Goal: Task Accomplishment & Management: Use online tool/utility

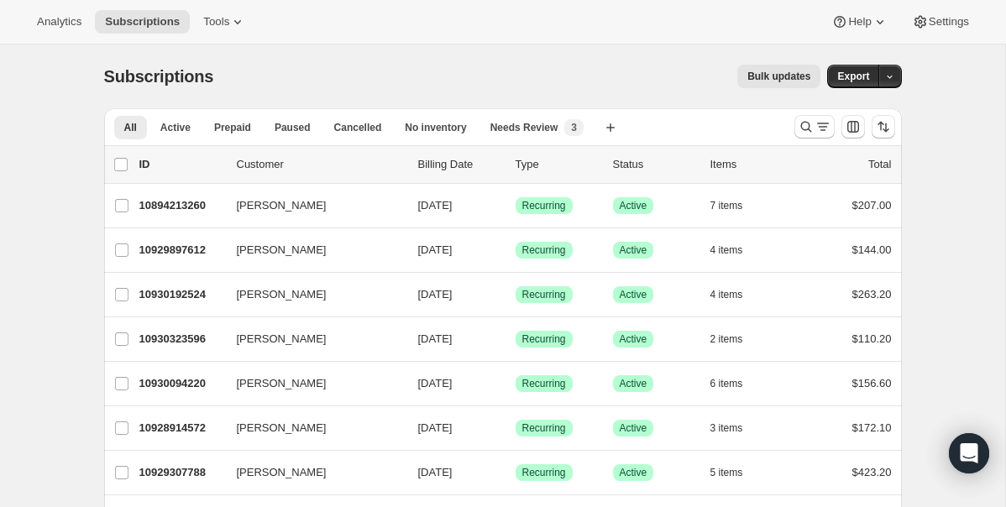
click at [762, 68] on button "Bulk updates" at bounding box center [778, 77] width 83 height 24
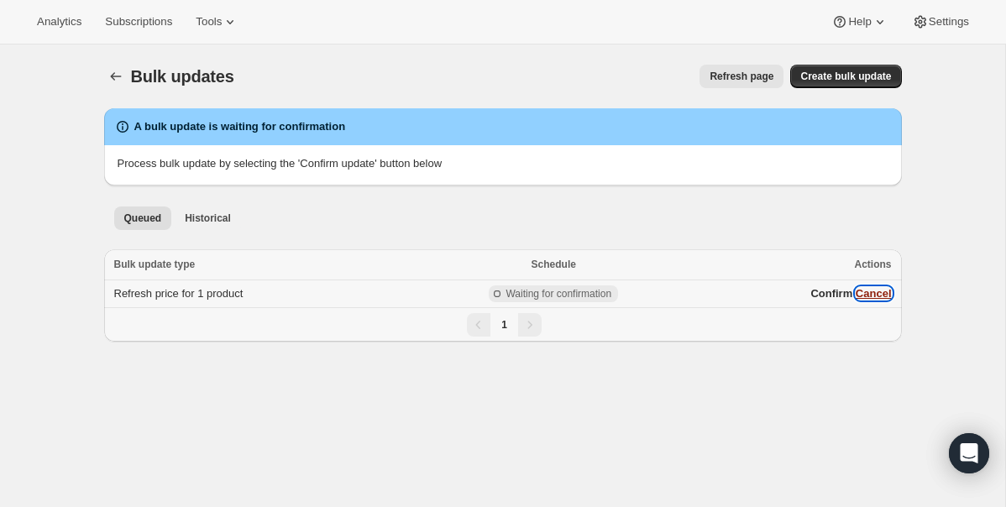
click at [878, 292] on button "Cancel" at bounding box center [874, 293] width 36 height 13
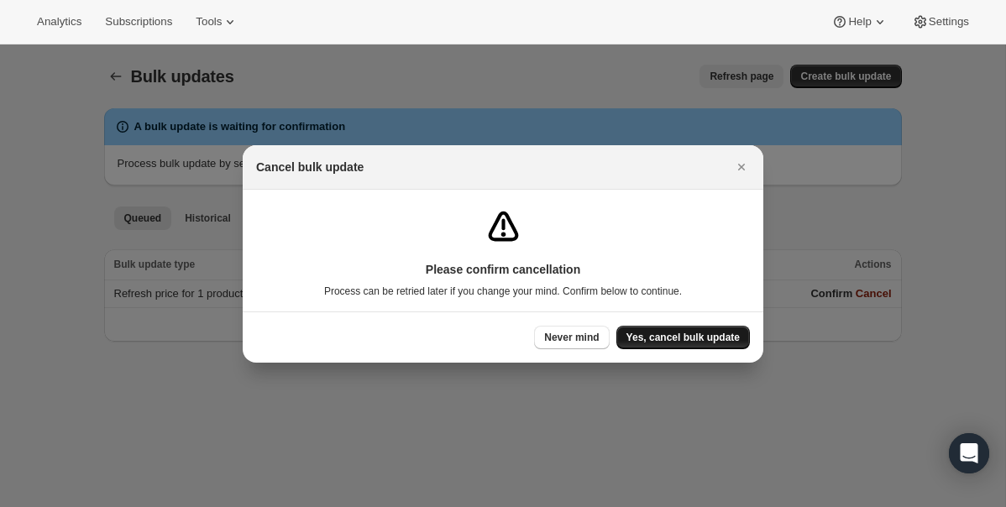
click at [697, 338] on span "Yes, cancel bulk update" at bounding box center [682, 337] width 113 height 13
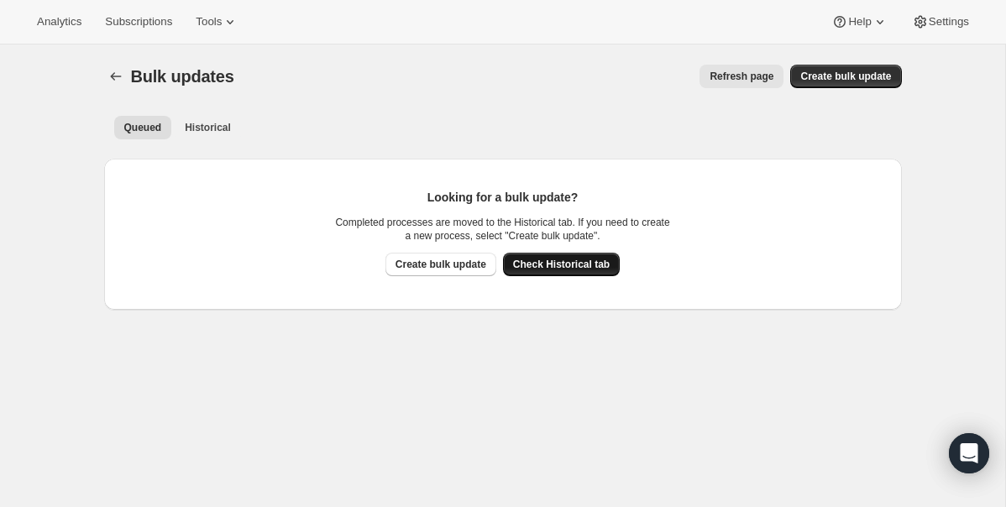
click at [569, 262] on span "Check Historical tab" at bounding box center [561, 264] width 97 height 13
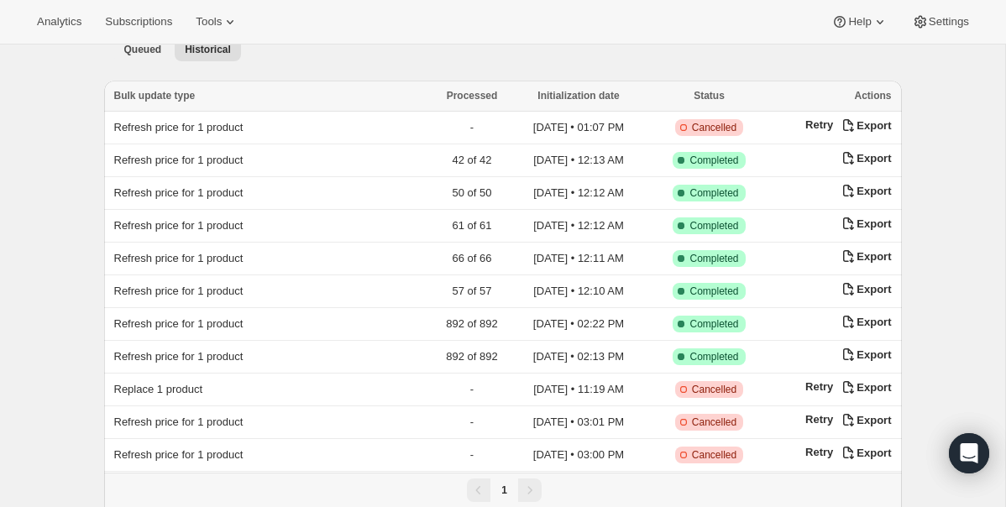
scroll to position [66, 0]
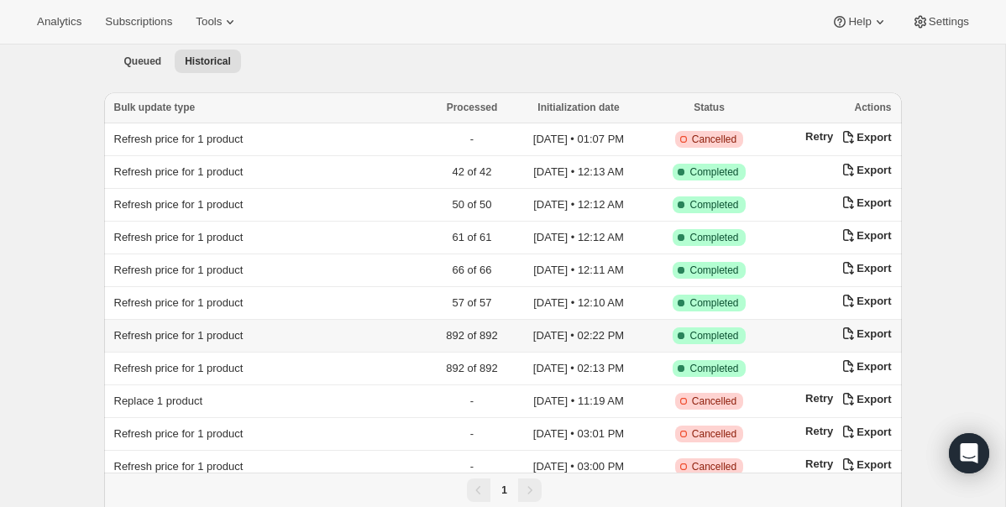
click at [324, 329] on td "Refresh price for 1 product" at bounding box center [265, 336] width 323 height 33
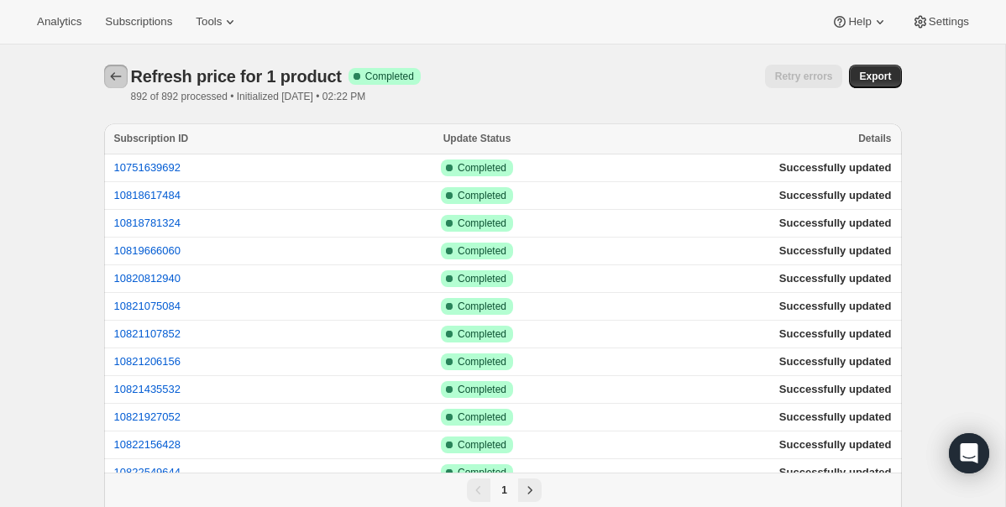
click at [118, 73] on icon "button" at bounding box center [115, 76] width 17 height 17
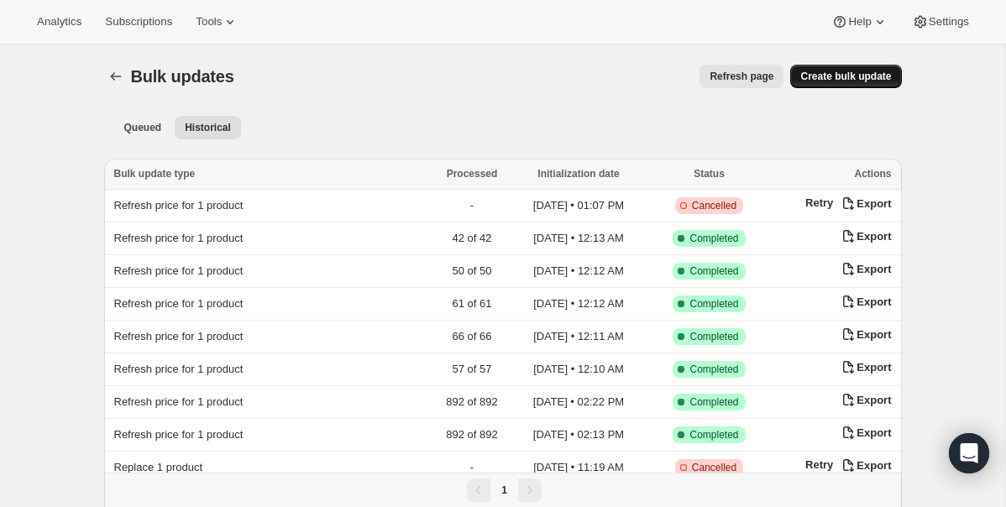
click at [851, 82] on button "Create bulk update" at bounding box center [845, 77] width 111 height 24
select select "12"
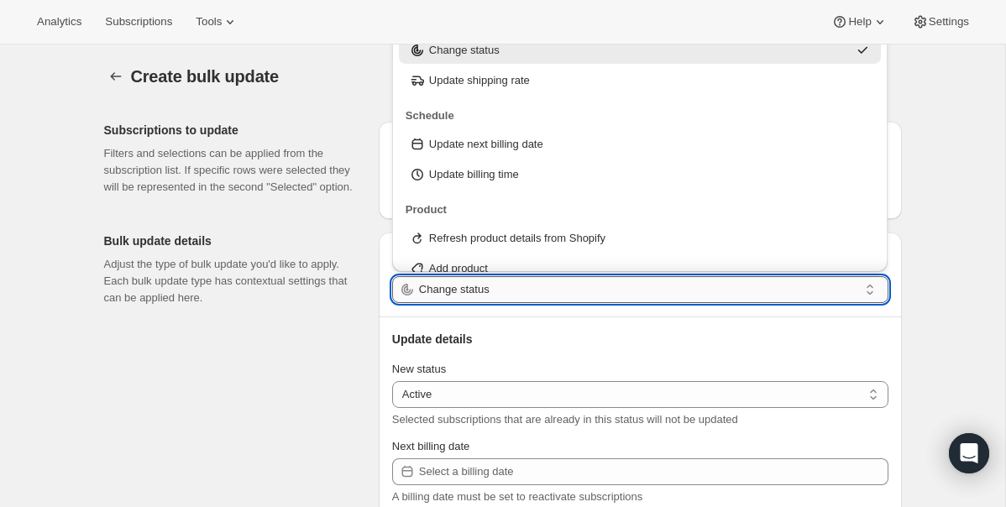
click at [458, 291] on input "Change status" at bounding box center [638, 289] width 439 height 27
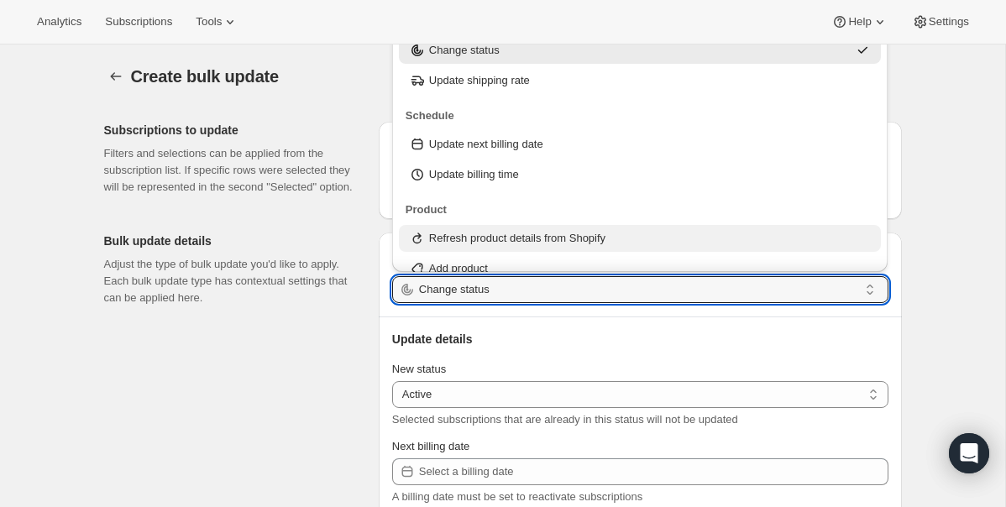
scroll to position [202, 0]
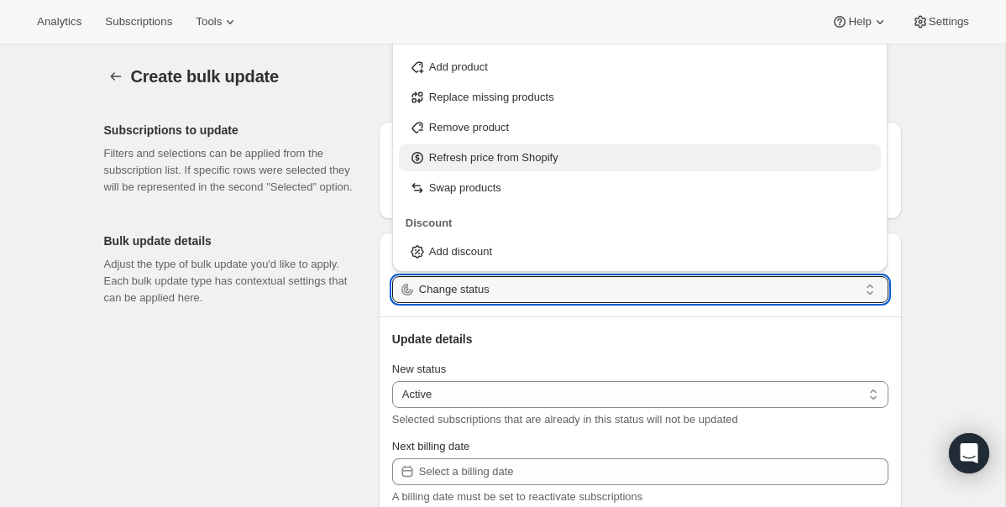
click at [511, 170] on div "Refresh price from Shopify" at bounding box center [640, 157] width 483 height 27
type input "Refresh price from Shopify"
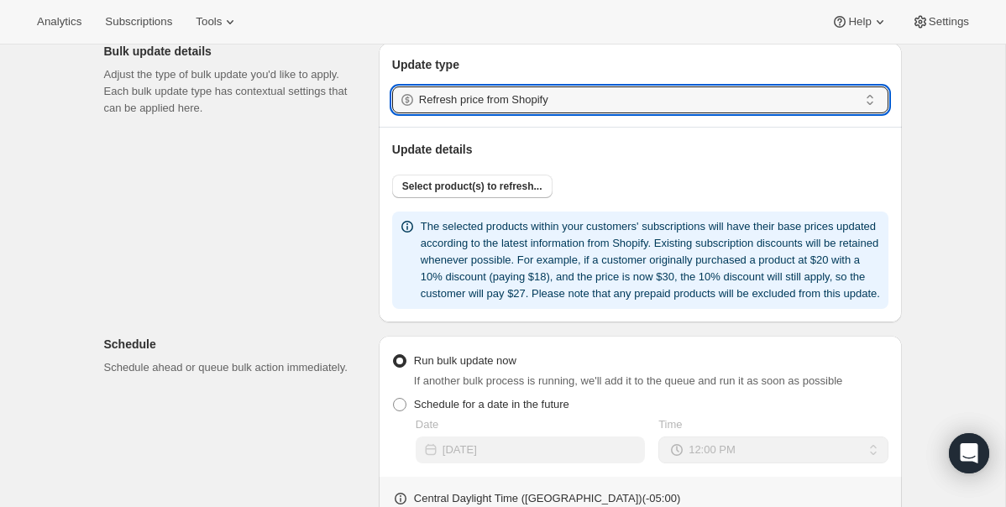
scroll to position [193, 0]
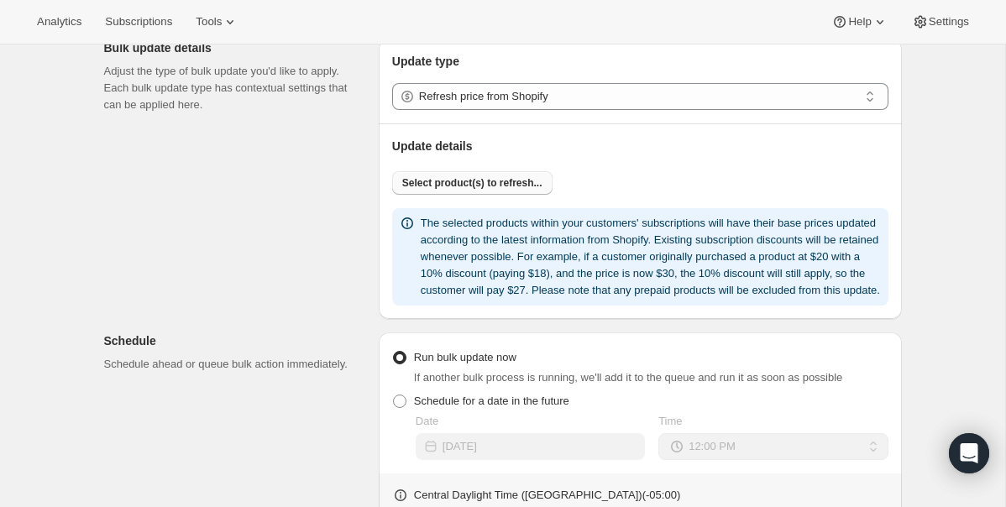
click at [491, 179] on span "Select product(s) to refresh..." at bounding box center [472, 182] width 140 height 13
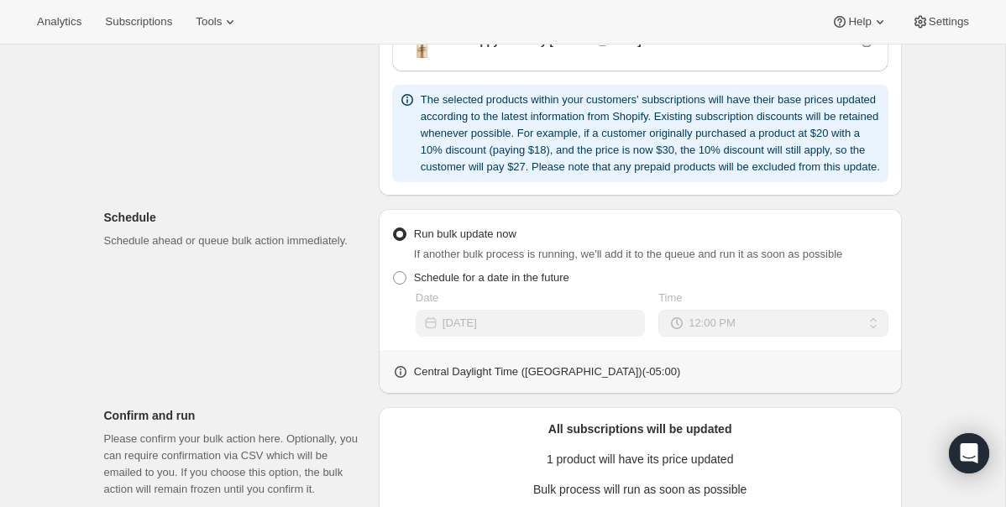
scroll to position [678, 0]
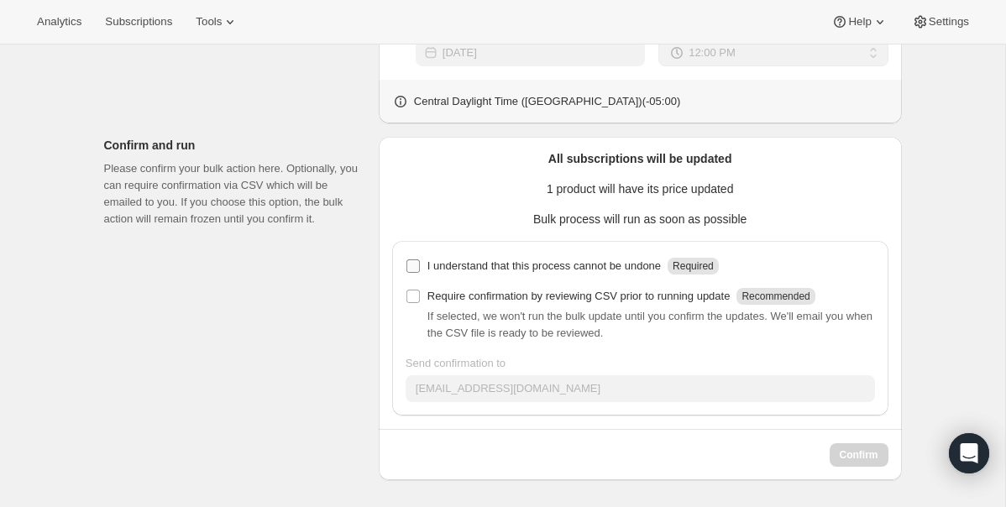
click at [413, 266] on input "I understand that this process cannot be undone Required" at bounding box center [412, 265] width 13 height 13
checkbox input "true"
click at [861, 457] on span "Confirm" at bounding box center [859, 454] width 39 height 13
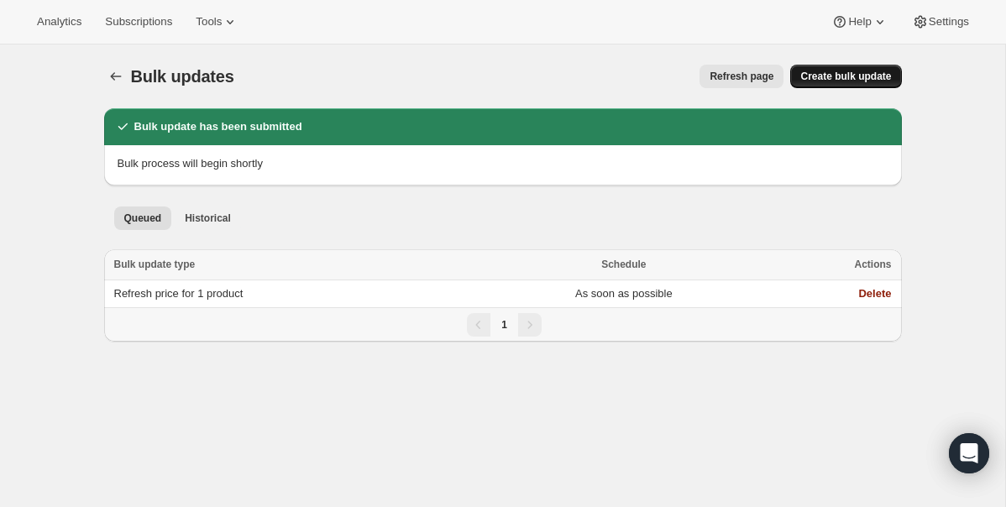
click at [846, 76] on span "Create bulk update" at bounding box center [845, 76] width 91 height 13
select select "12"
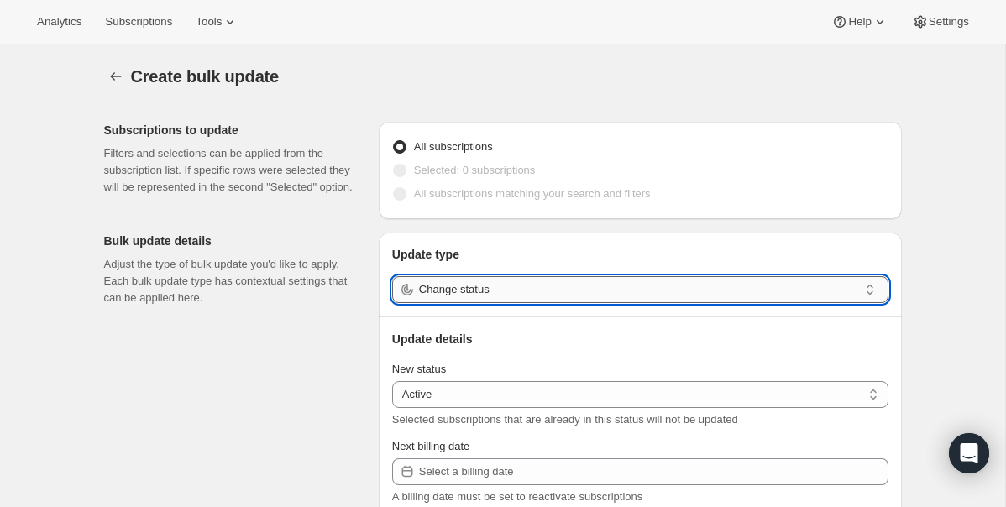
click at [469, 288] on input "Change status" at bounding box center [638, 289] width 439 height 27
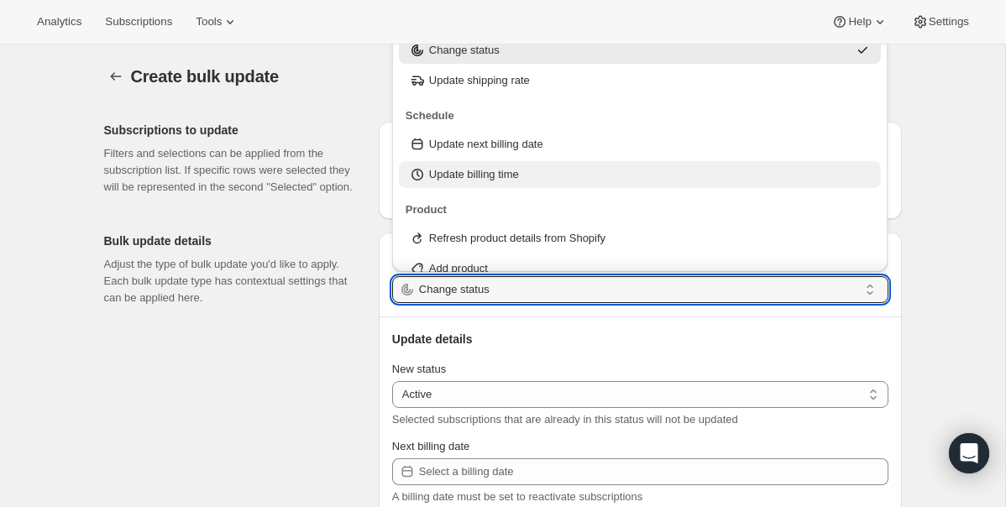
scroll to position [202, 0]
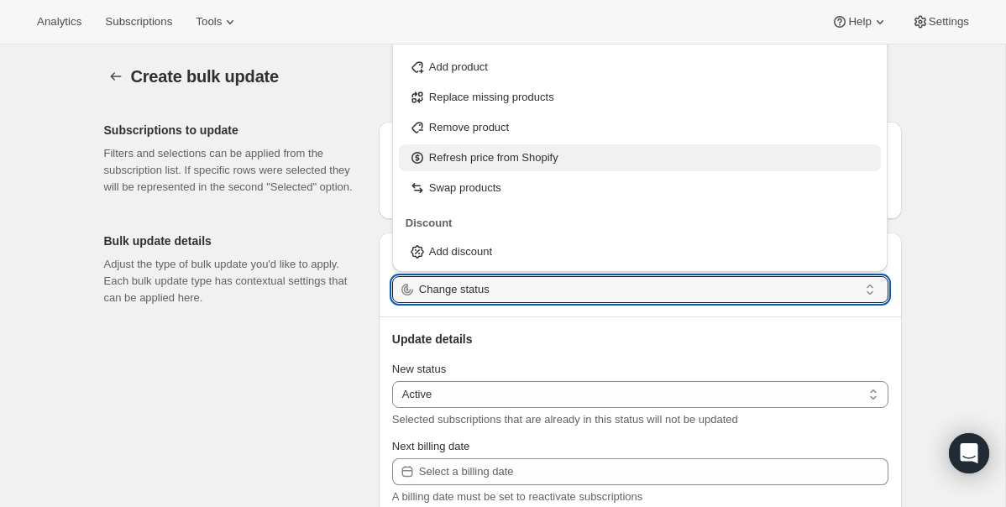
click at [537, 160] on p "Refresh price from Shopify" at bounding box center [493, 157] width 129 height 17
type input "Refresh price from Shopify"
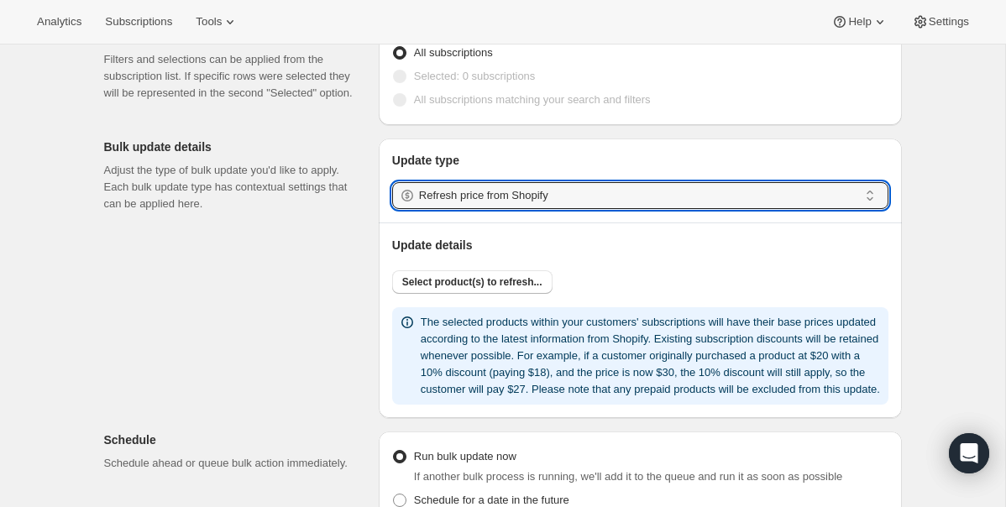
scroll to position [96, 0]
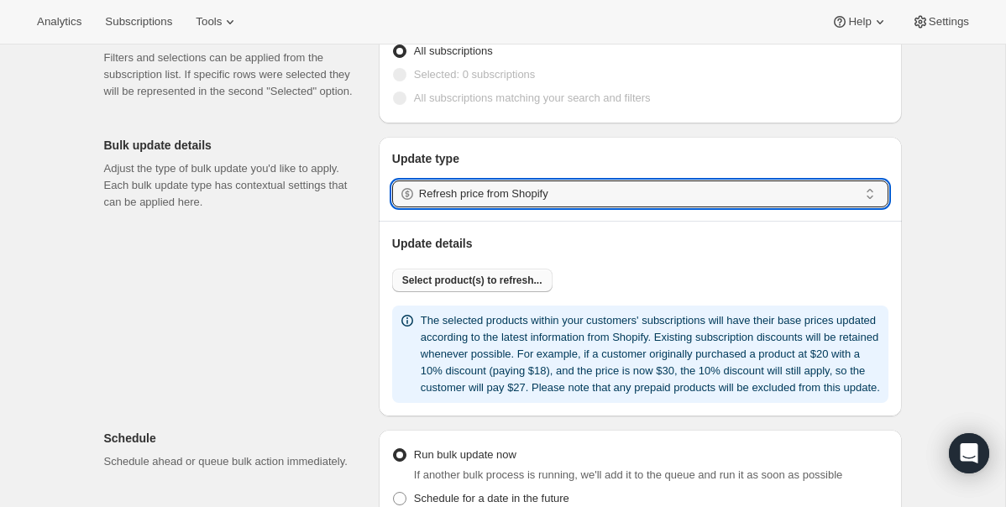
click at [516, 287] on button "Select product(s) to refresh..." at bounding box center [472, 281] width 160 height 24
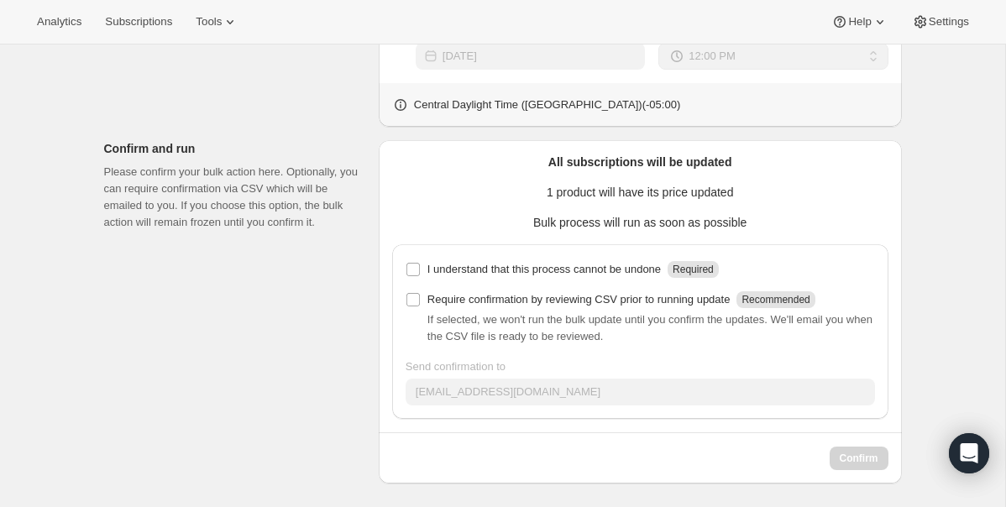
scroll to position [678, 0]
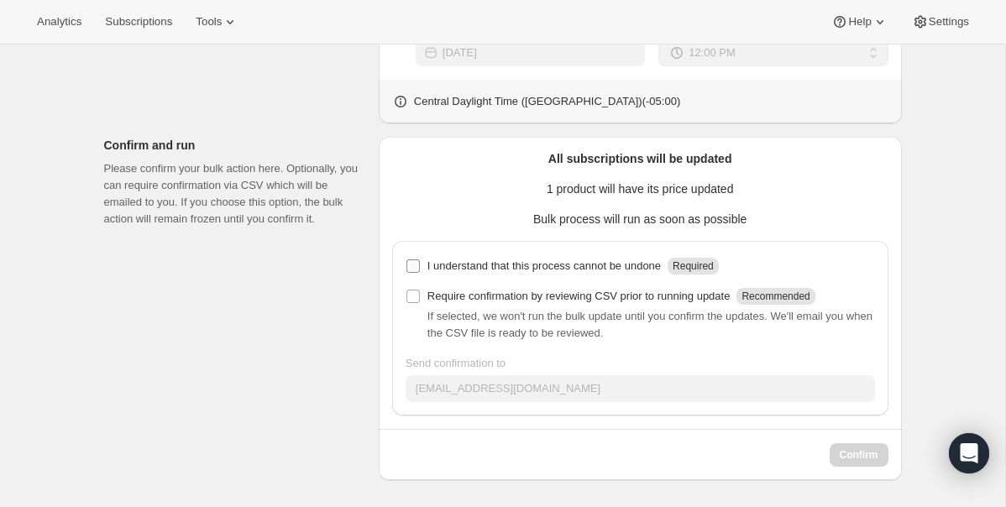
click at [411, 266] on input "I understand that this process cannot be undone Required" at bounding box center [412, 265] width 13 height 13
checkbox input "true"
click at [841, 458] on span "Confirm" at bounding box center [859, 454] width 39 height 13
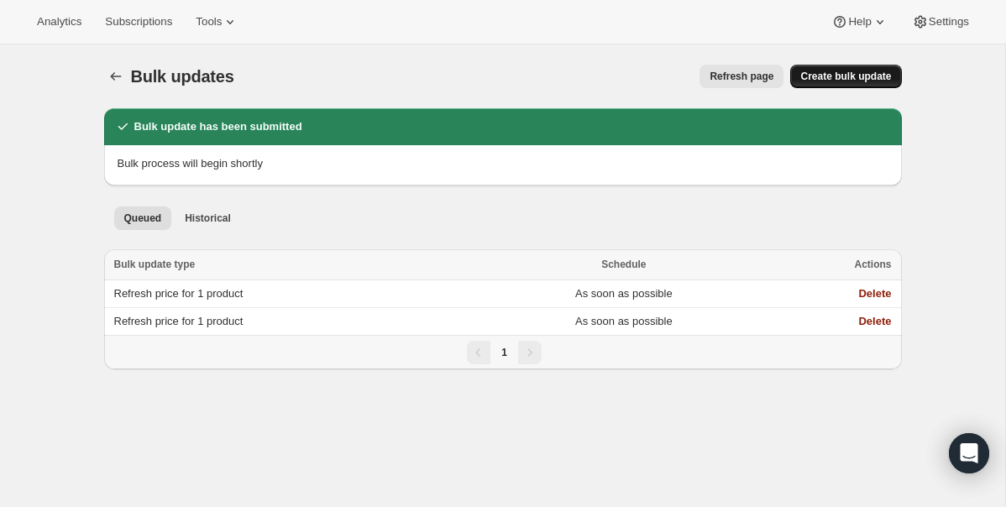
click at [831, 80] on span "Create bulk update" at bounding box center [845, 76] width 91 height 13
select select "12"
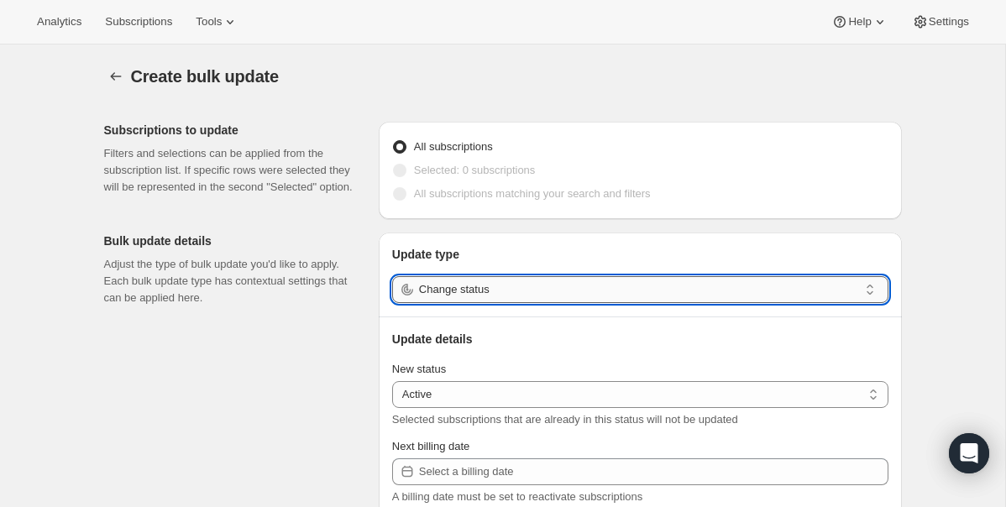
click at [502, 290] on input "Change status" at bounding box center [638, 289] width 439 height 27
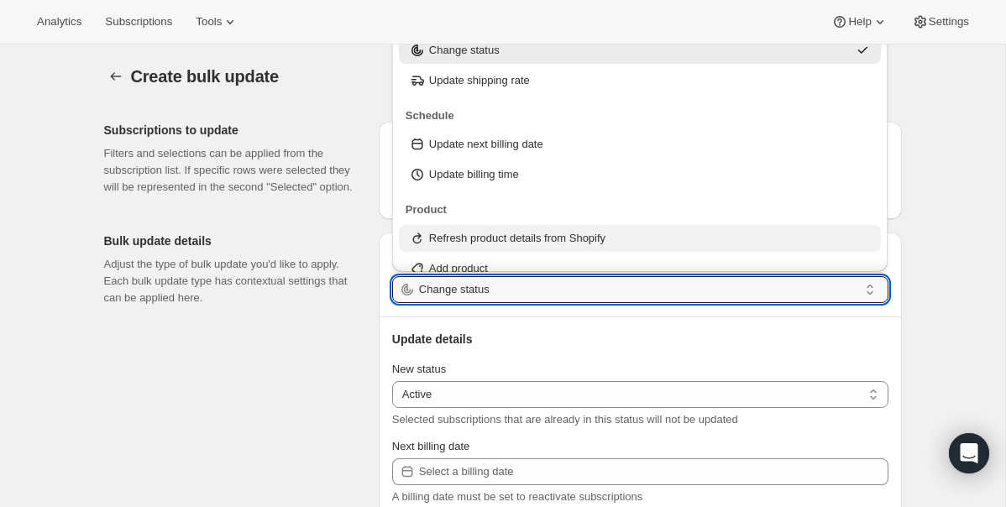
scroll to position [202, 0]
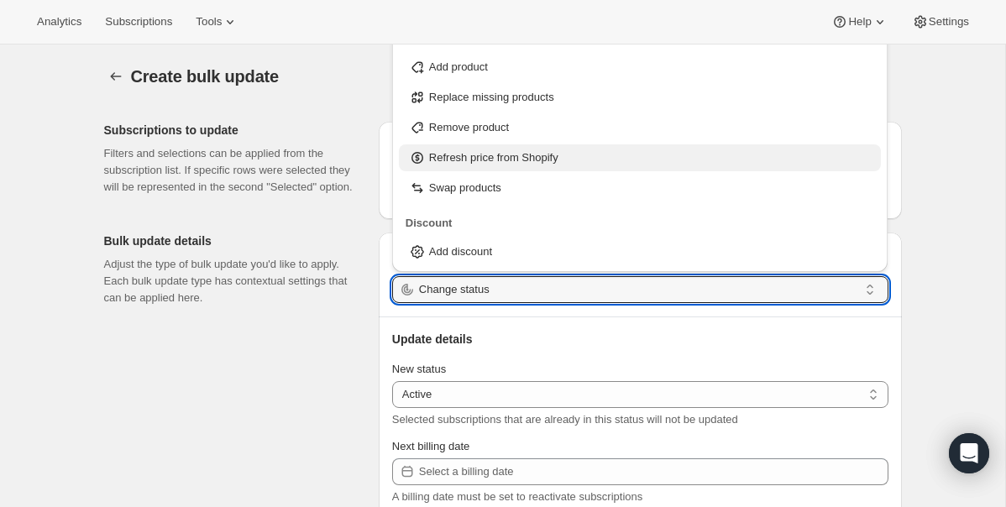
click at [517, 165] on p "Refresh price from Shopify" at bounding box center [493, 157] width 129 height 17
type input "Refresh price from Shopify"
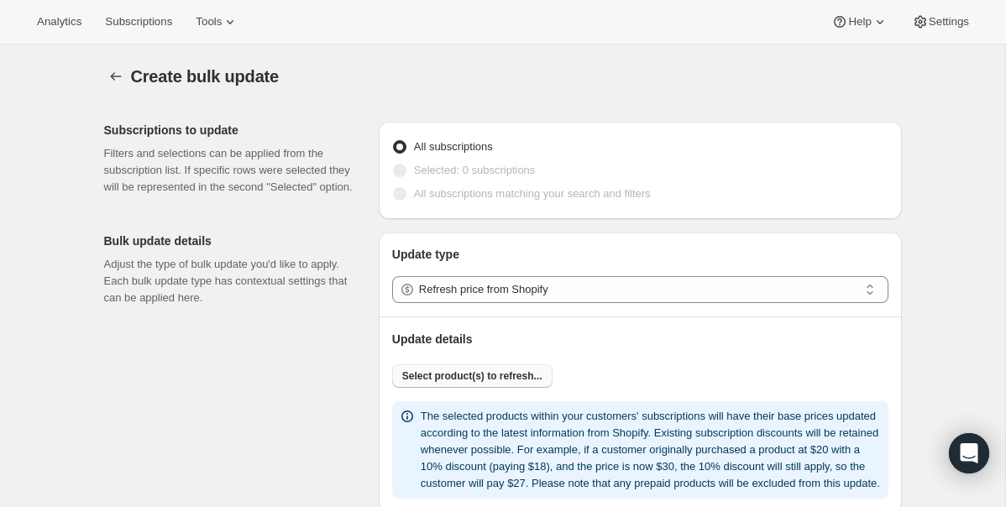
click at [501, 379] on span "Select product(s) to refresh..." at bounding box center [472, 375] width 140 height 13
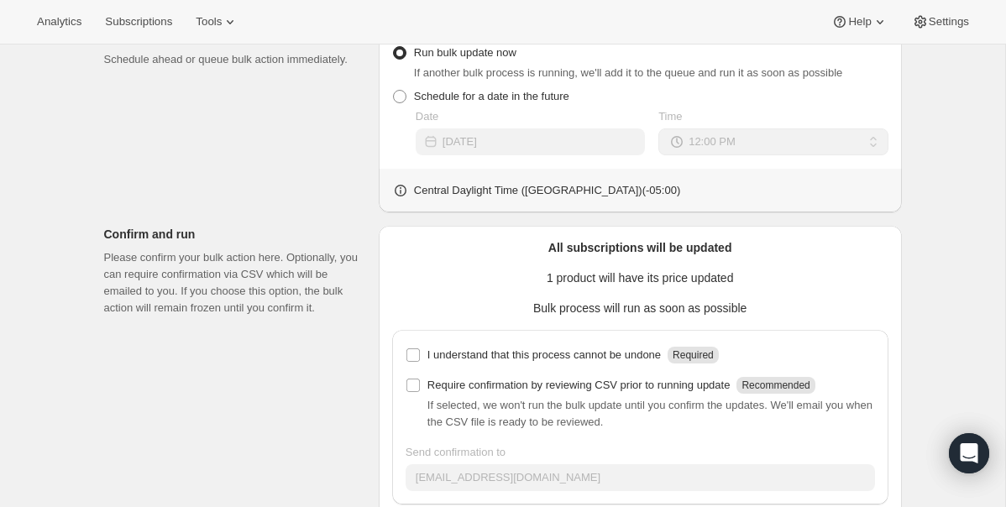
scroll to position [678, 0]
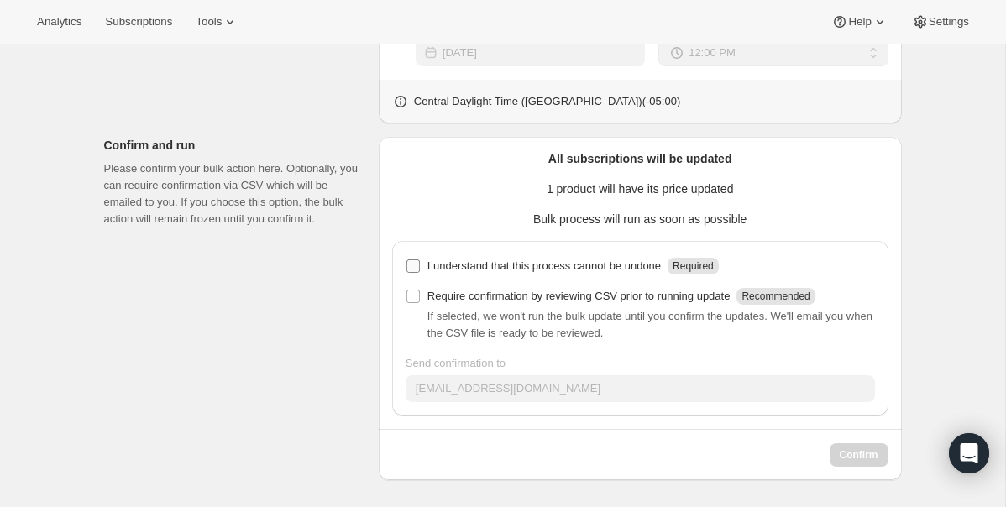
click at [456, 268] on p "I understand that this process cannot be undone" at bounding box center [543, 266] width 233 height 17
click at [420, 268] on input "I understand that this process cannot be undone Required" at bounding box center [412, 265] width 13 height 13
checkbox input "true"
click at [861, 455] on span "Confirm" at bounding box center [859, 454] width 39 height 13
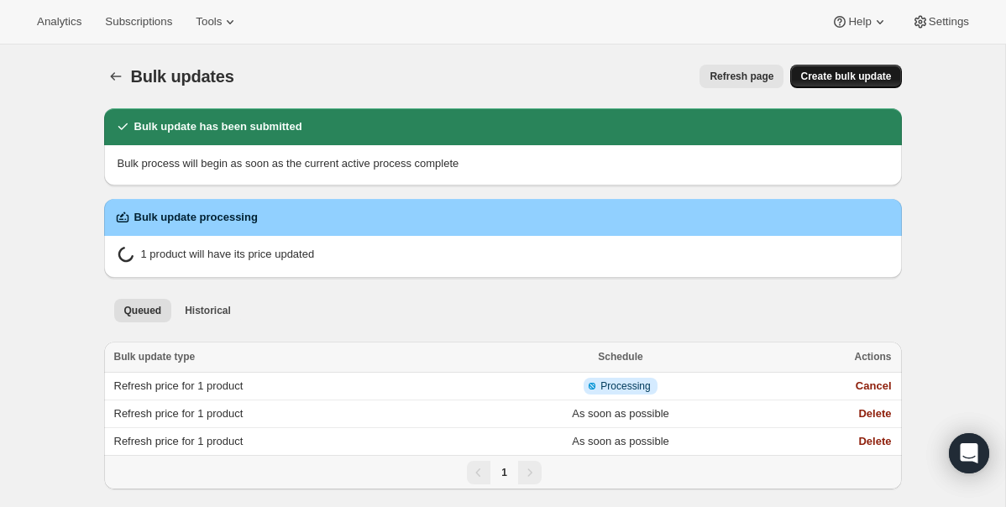
click at [858, 69] on button "Create bulk update" at bounding box center [845, 77] width 111 height 24
select select "12"
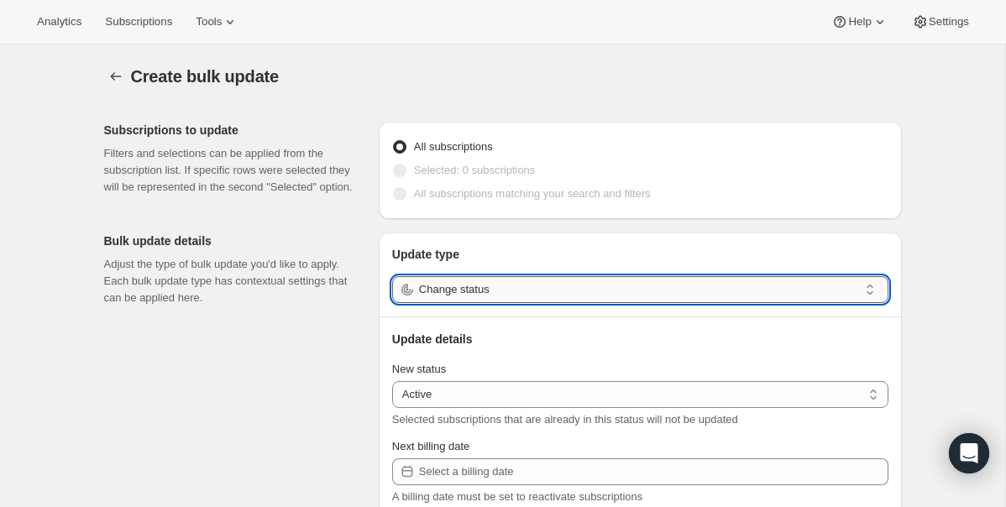
click at [534, 285] on input "Change status" at bounding box center [638, 289] width 439 height 27
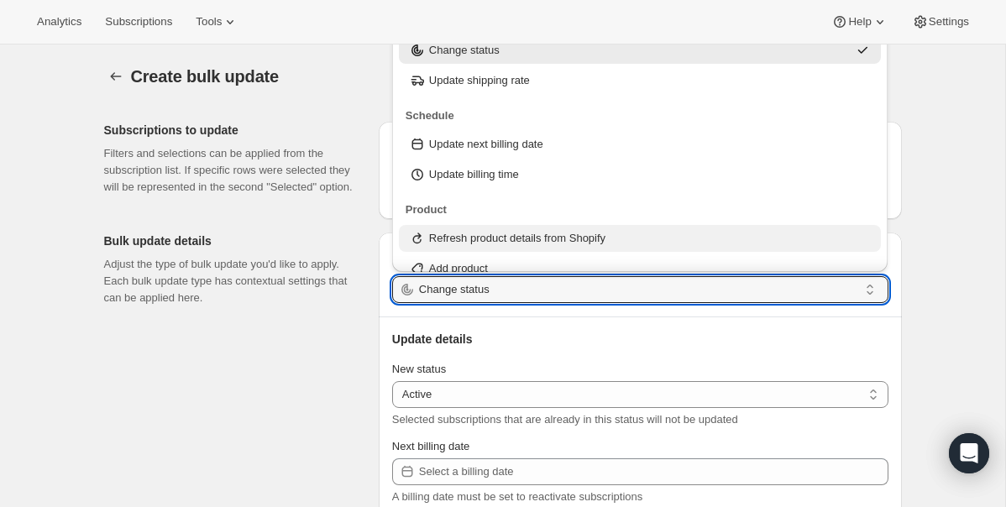
scroll to position [202, 0]
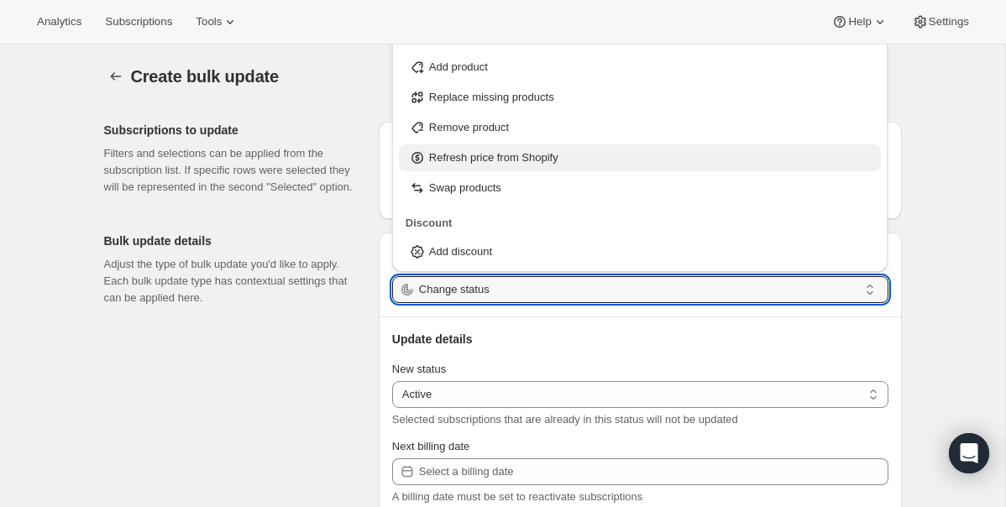
click at [527, 161] on p "Refresh price from Shopify" at bounding box center [493, 157] width 129 height 17
type input "Refresh price from Shopify"
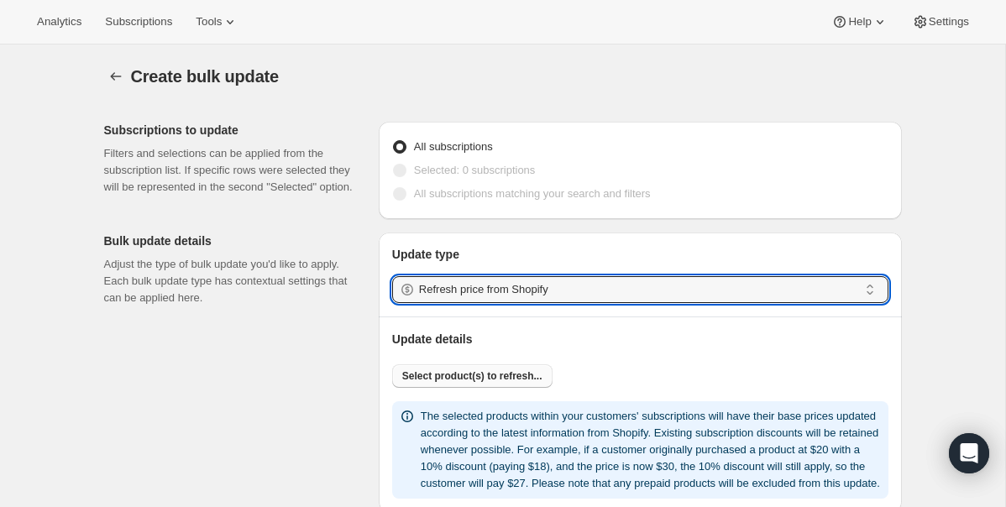
click at [483, 377] on span "Select product(s) to refresh..." at bounding box center [472, 375] width 140 height 13
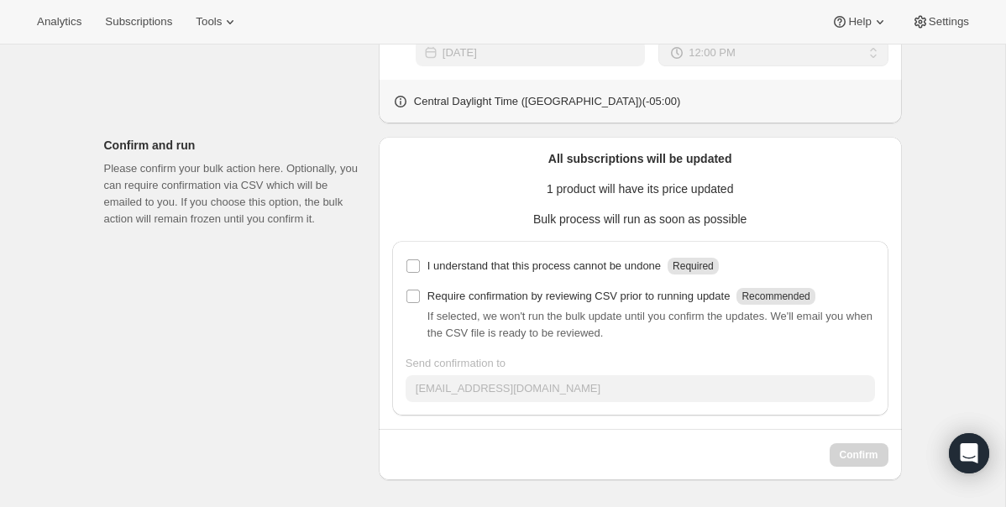
scroll to position [678, 0]
click at [408, 266] on input "I understand that this process cannot be undone Required" at bounding box center [412, 265] width 13 height 13
checkbox input "true"
click at [846, 449] on span "Confirm" at bounding box center [859, 454] width 39 height 13
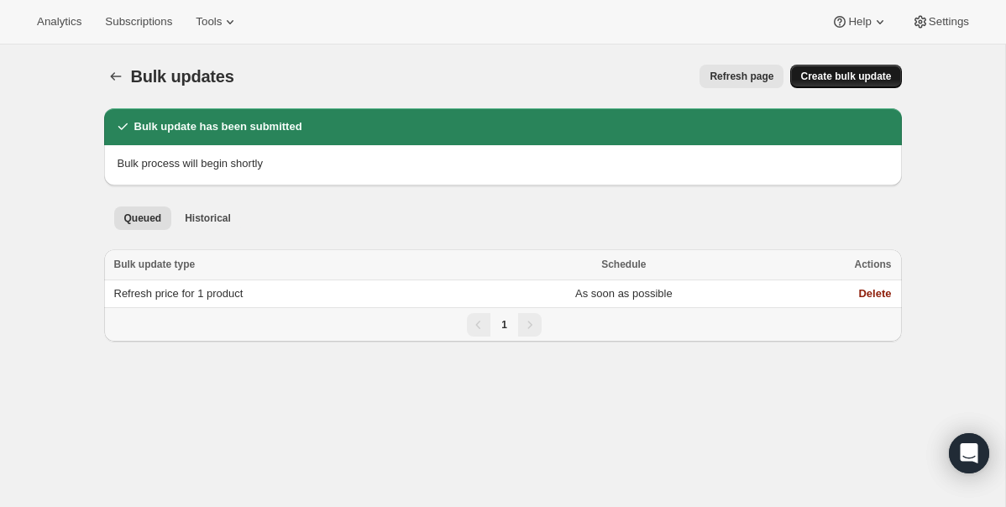
click at [833, 80] on span "Create bulk update" at bounding box center [845, 76] width 91 height 13
select select "12"
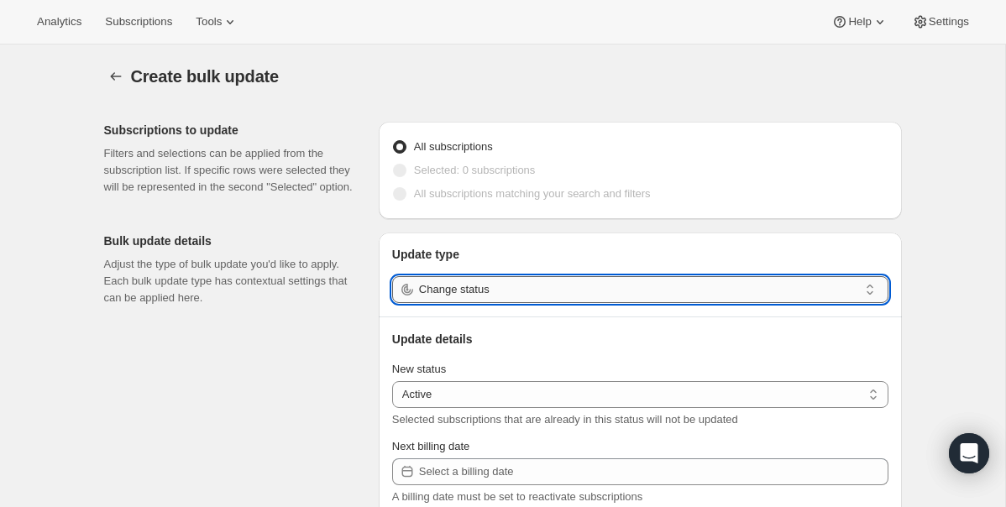
click at [492, 293] on input "Change status" at bounding box center [638, 289] width 439 height 27
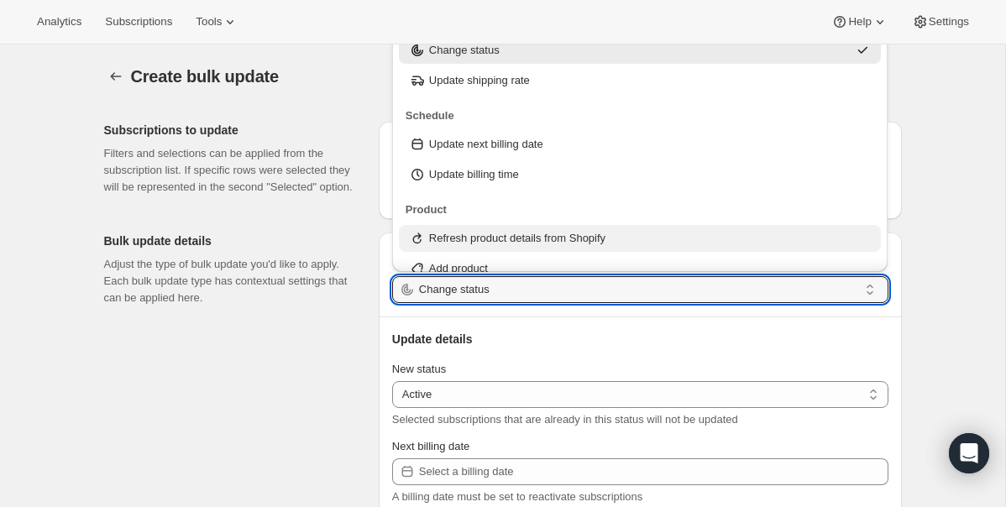
scroll to position [202, 0]
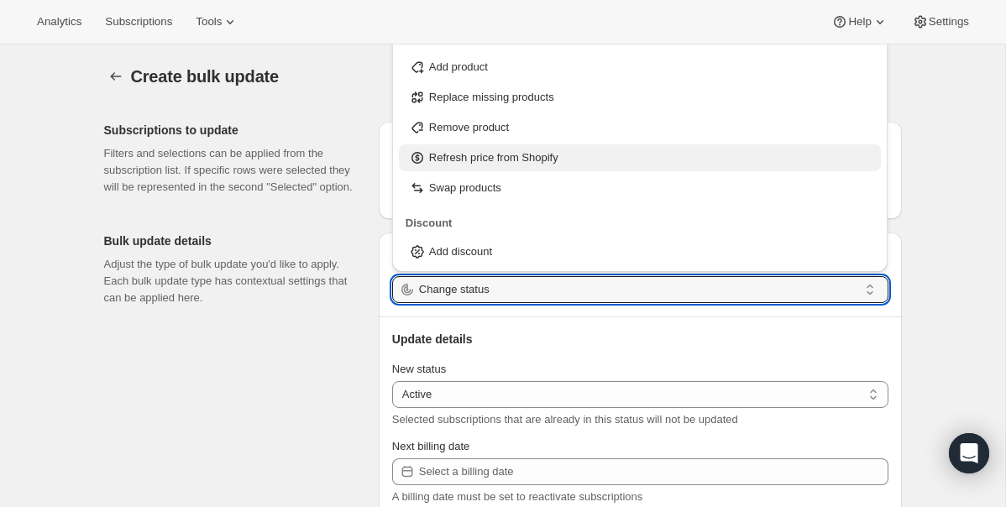
click at [557, 156] on p "Refresh price from Shopify" at bounding box center [493, 157] width 129 height 17
type input "Refresh price from Shopify"
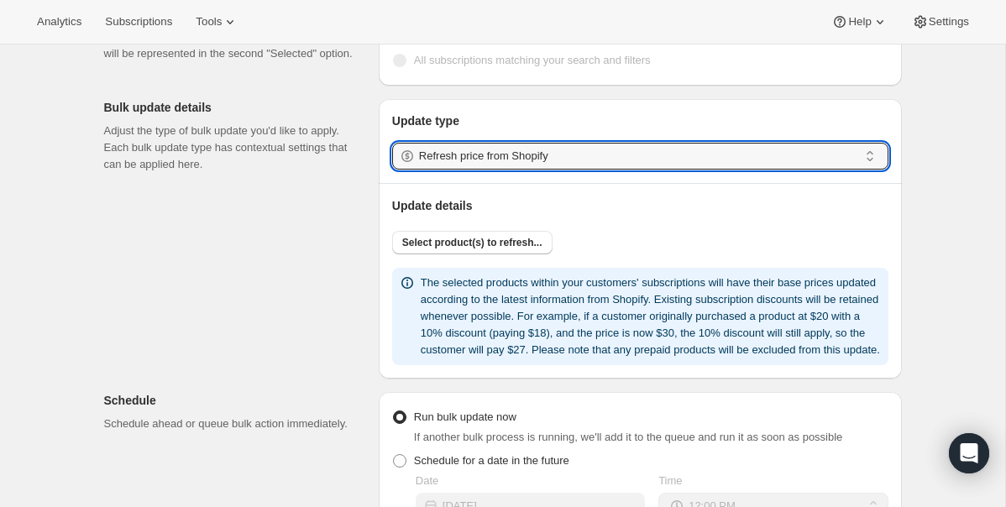
scroll to position [130, 0]
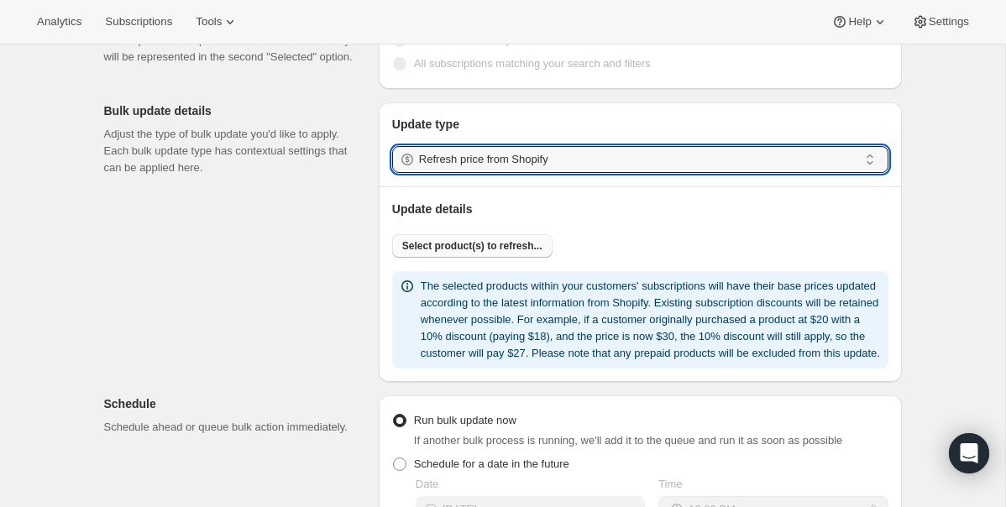
click at [514, 248] on span "Select product(s) to refresh..." at bounding box center [472, 245] width 140 height 13
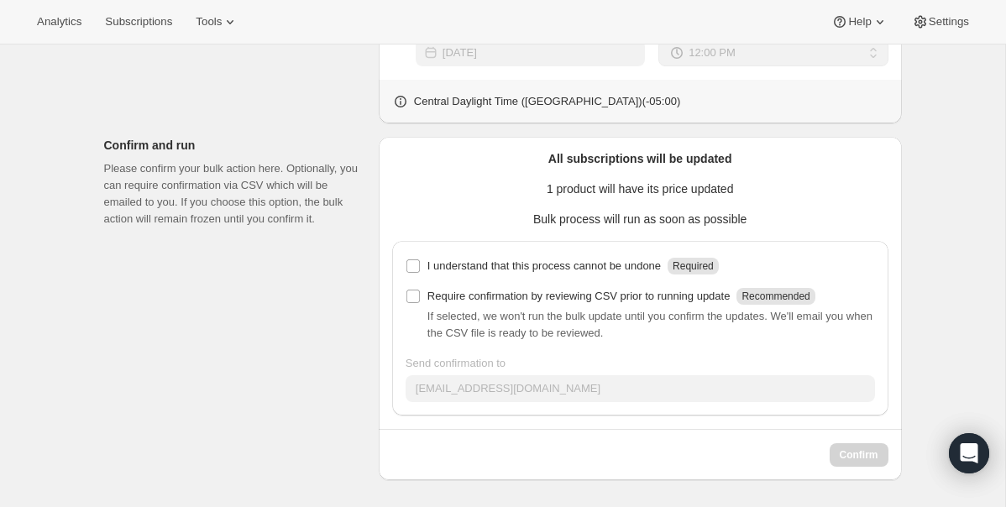
scroll to position [678, 0]
click at [525, 265] on p "I understand that this process cannot be undone" at bounding box center [543, 266] width 233 height 17
click at [420, 265] on input "I understand that this process cannot be undone Required" at bounding box center [412, 265] width 13 height 13
checkbox input "true"
click at [865, 454] on span "Confirm" at bounding box center [859, 454] width 39 height 13
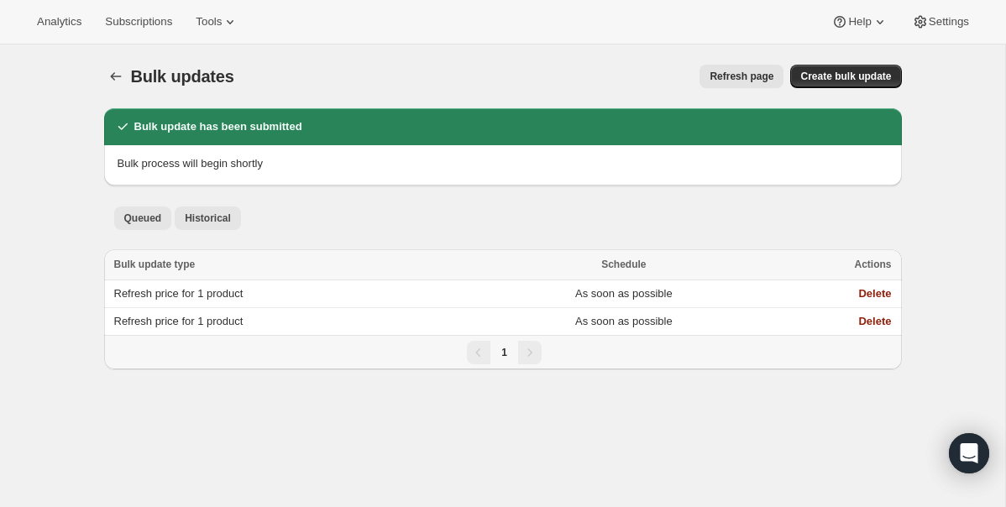
click at [205, 219] on span "Historical" at bounding box center [208, 218] width 46 height 13
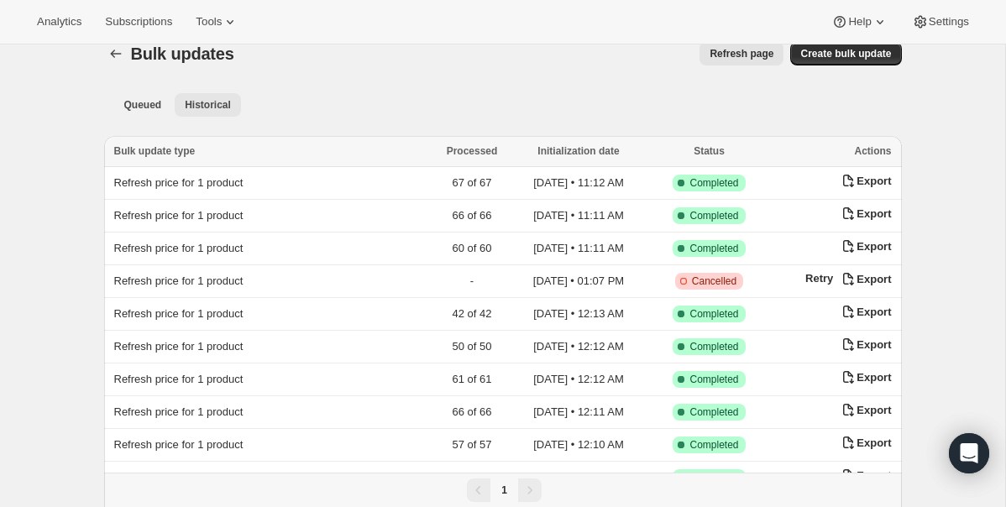
scroll to position [14, 0]
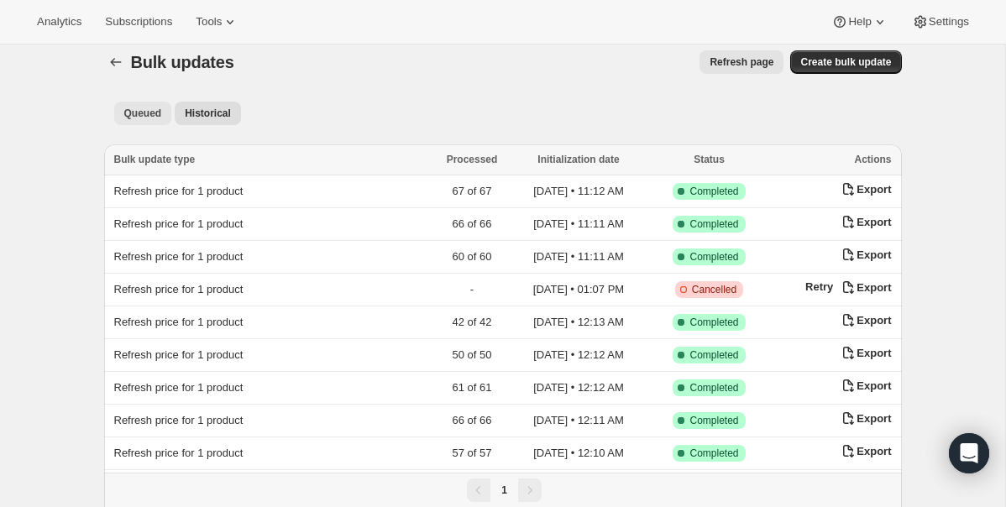
click at [147, 111] on span "Queued" at bounding box center [143, 113] width 38 height 13
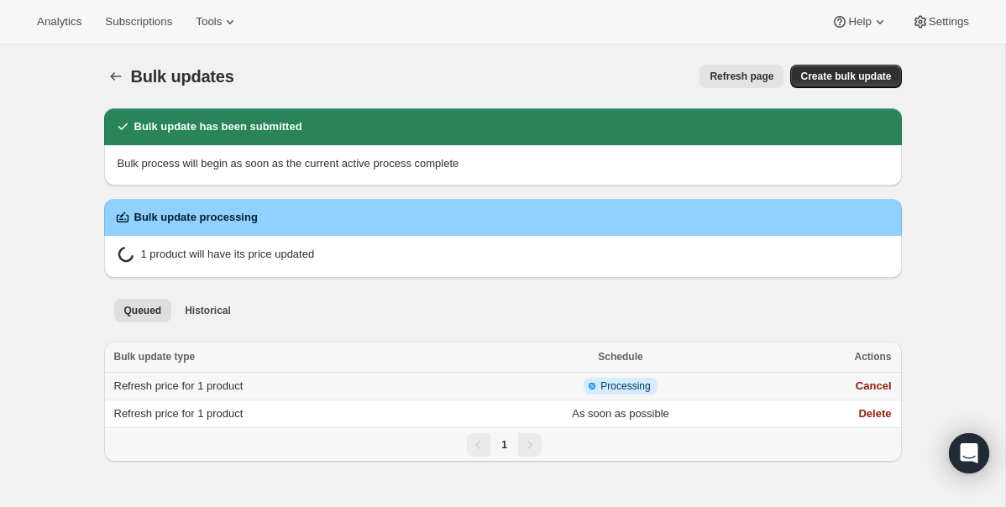
click at [318, 389] on td "Refresh price for 1 product" at bounding box center [292, 387] width 377 height 28
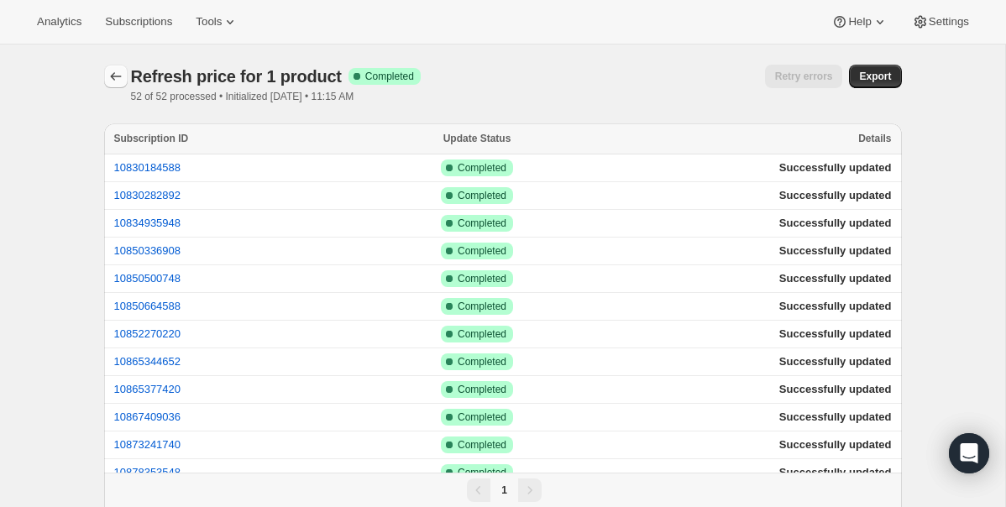
click at [113, 77] on icon "button" at bounding box center [115, 76] width 17 height 17
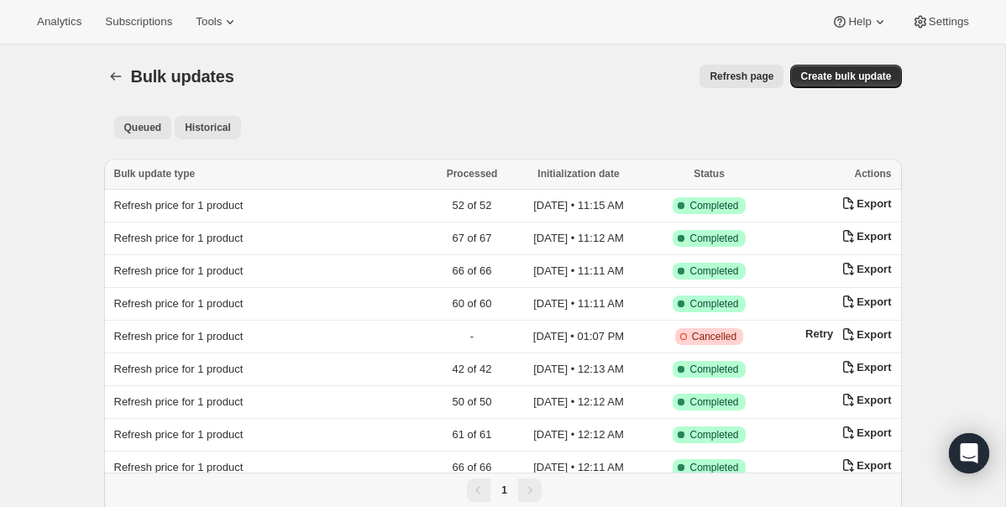
click at [148, 134] on span "Queued" at bounding box center [143, 127] width 38 height 13
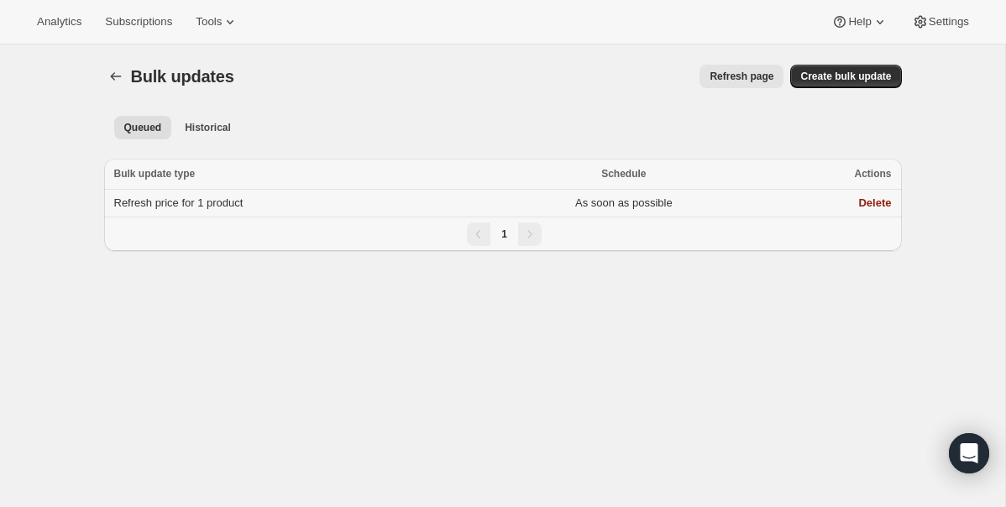
click at [375, 209] on td "Refresh price for 1 product" at bounding box center [294, 204] width 380 height 28
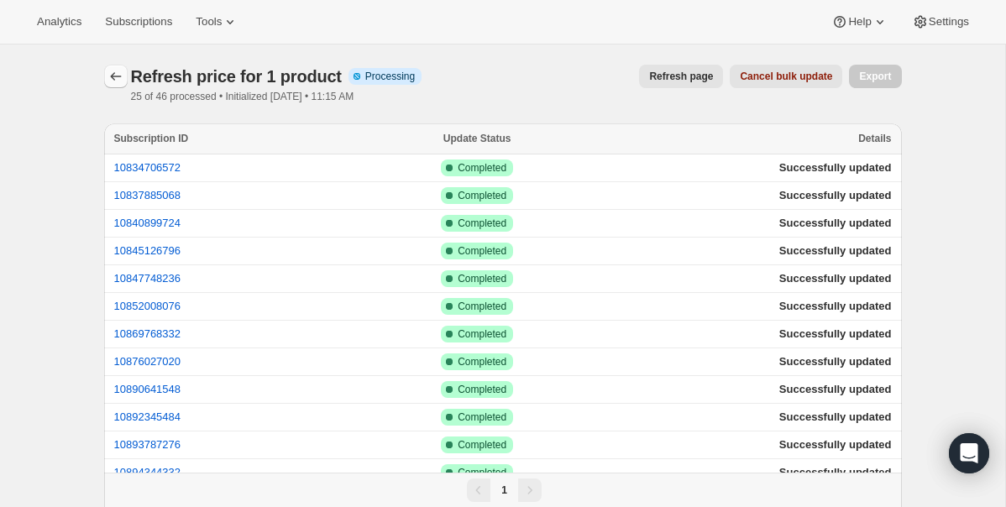
click at [112, 71] on icon "button" at bounding box center [115, 76] width 17 height 17
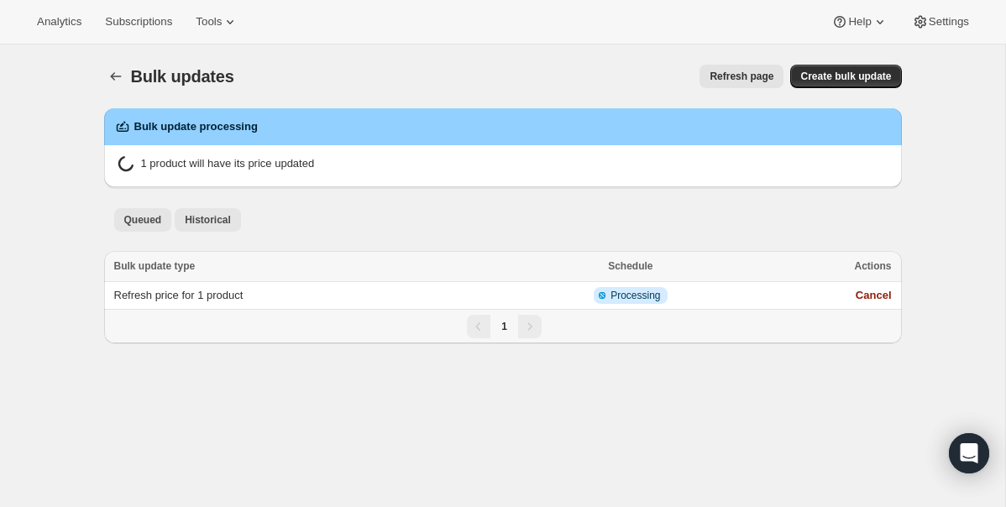
click at [223, 228] on button "Historical" at bounding box center [208, 220] width 66 height 24
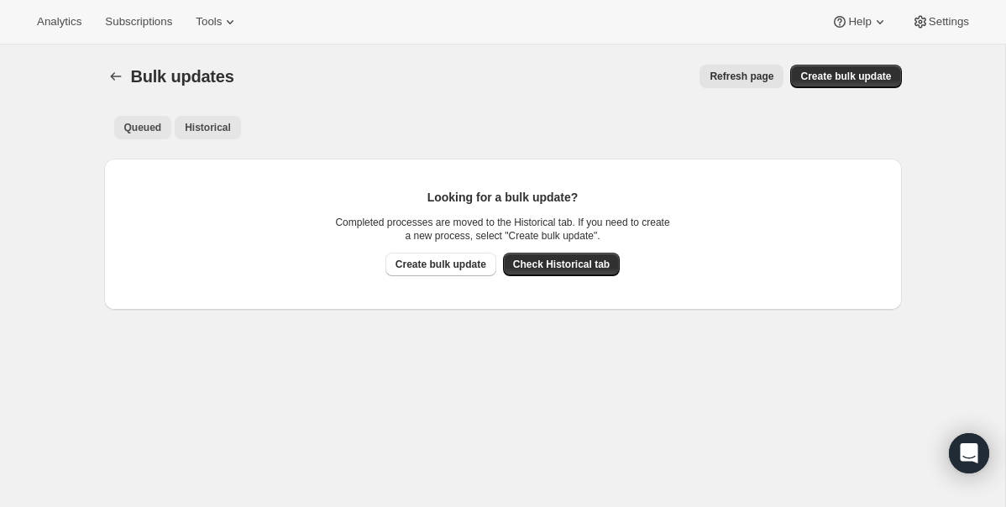
click at [221, 128] on span "Historical" at bounding box center [208, 127] width 46 height 13
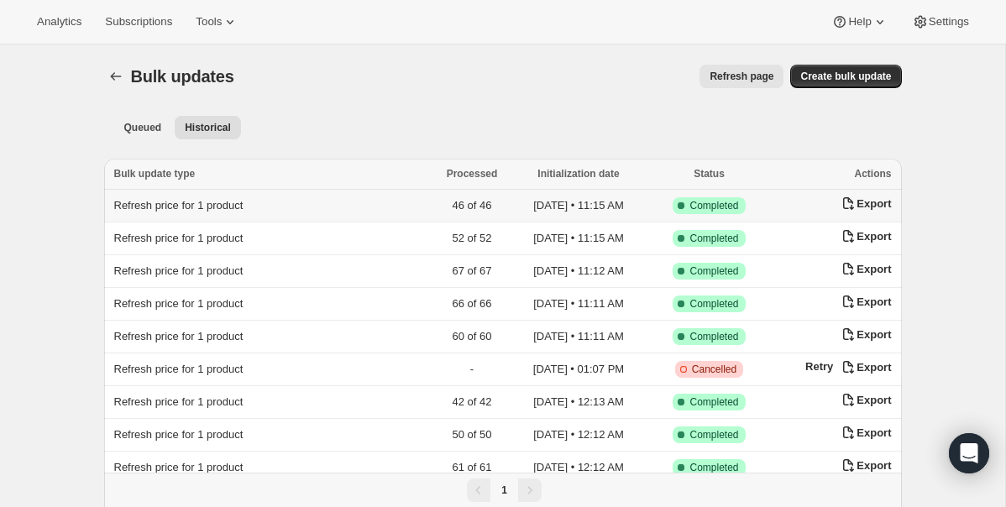
click at [343, 202] on td "Refresh price for 1 product" at bounding box center [265, 206] width 323 height 33
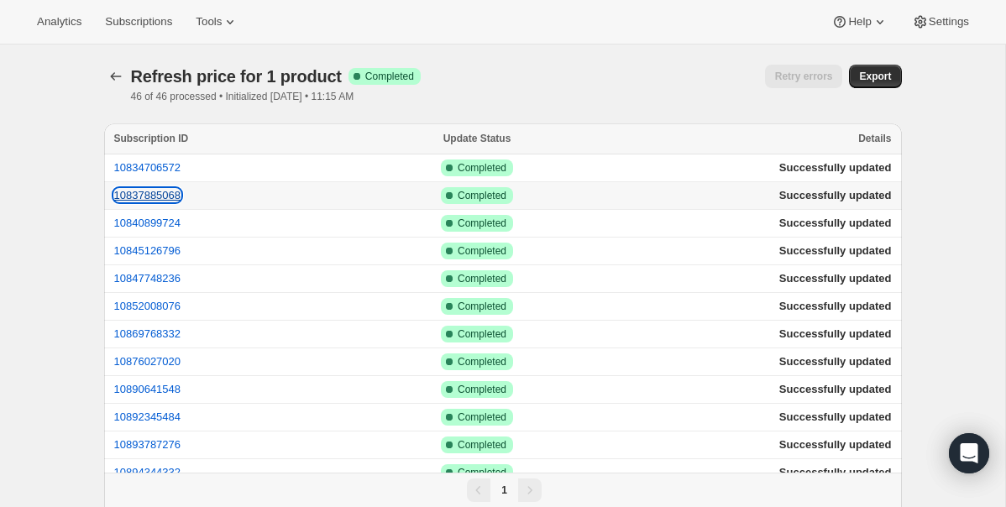
click at [168, 196] on button "10837885068" at bounding box center [147, 195] width 67 height 13
click at [161, 221] on button "10840899724" at bounding box center [147, 223] width 67 height 13
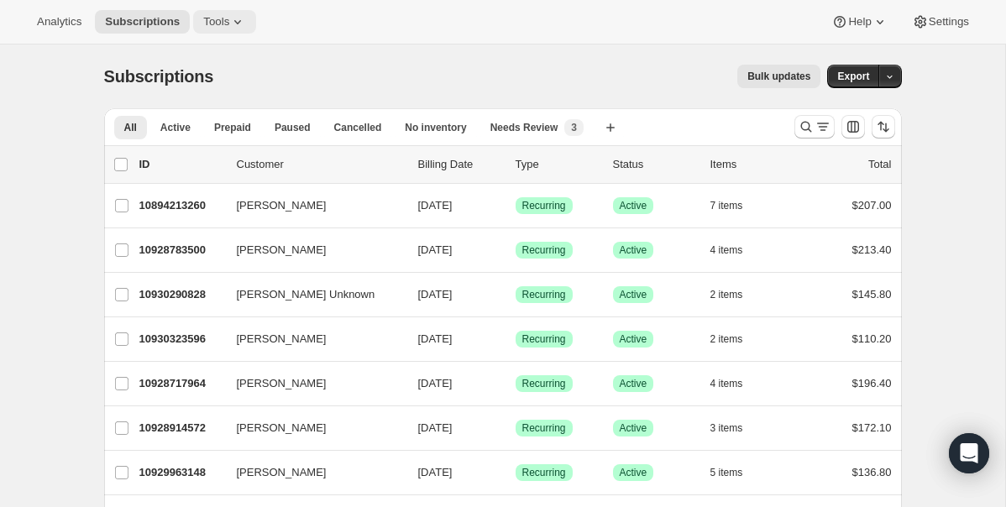
click at [243, 20] on icon at bounding box center [237, 21] width 17 height 17
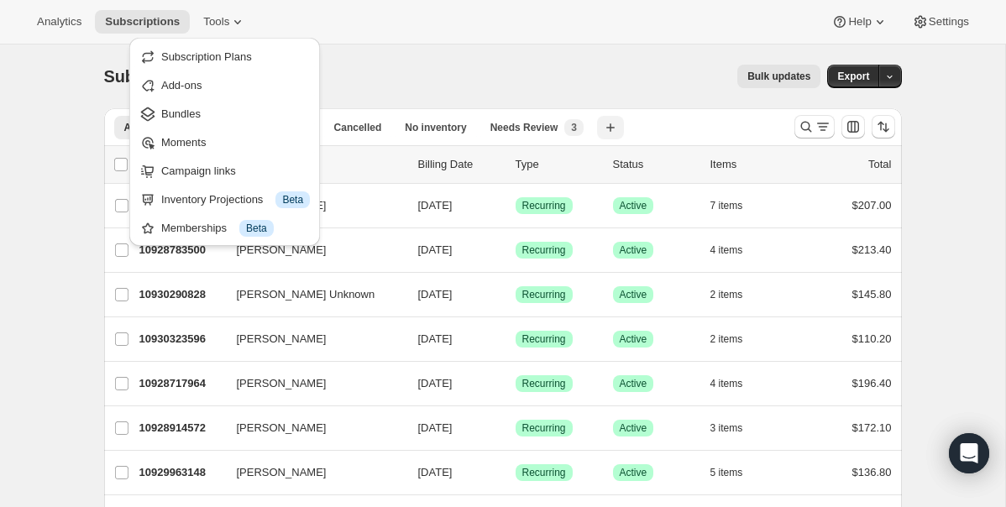
click at [624, 123] on button "Create new view" at bounding box center [610, 128] width 27 height 24
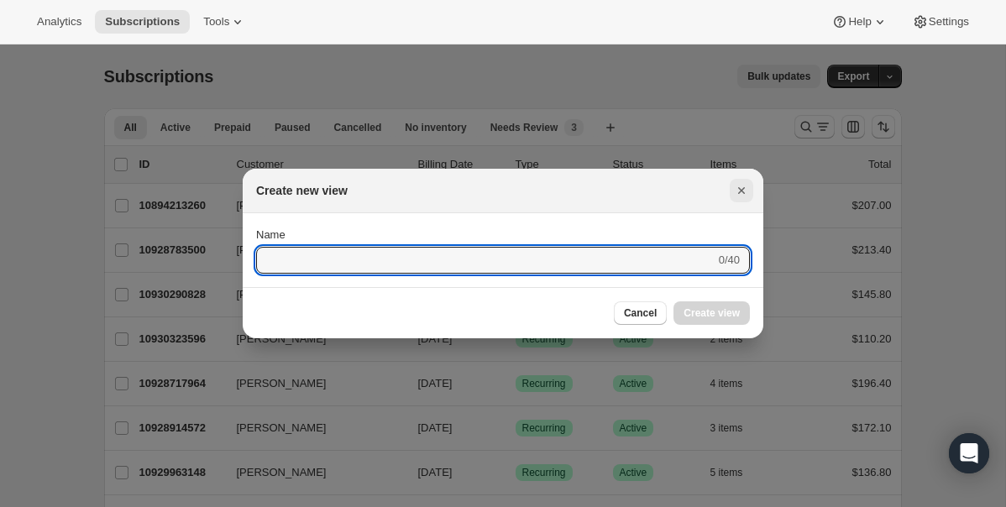
click at [747, 187] on icon "Close" at bounding box center [741, 190] width 17 height 17
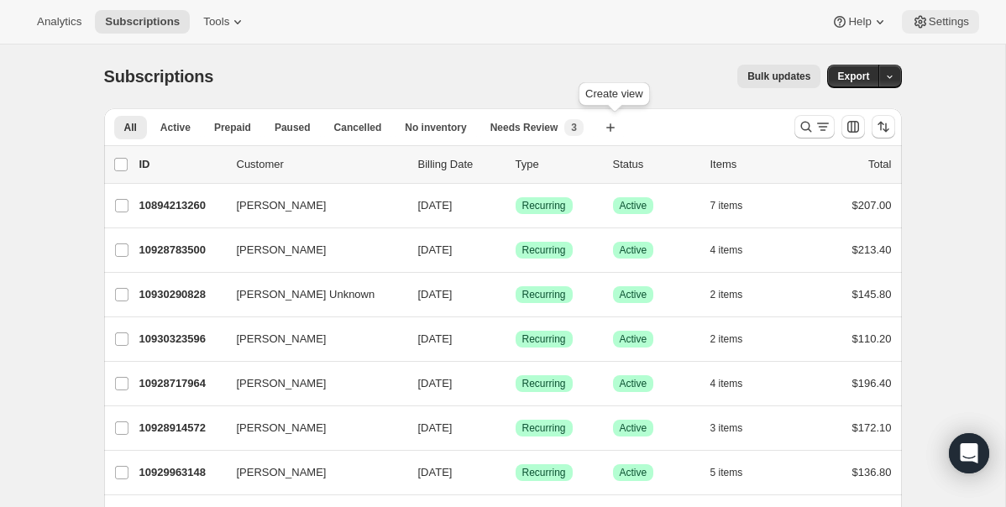
click at [954, 25] on span "Settings" at bounding box center [949, 21] width 40 height 13
